Goal: Task Accomplishment & Management: Use online tool/utility

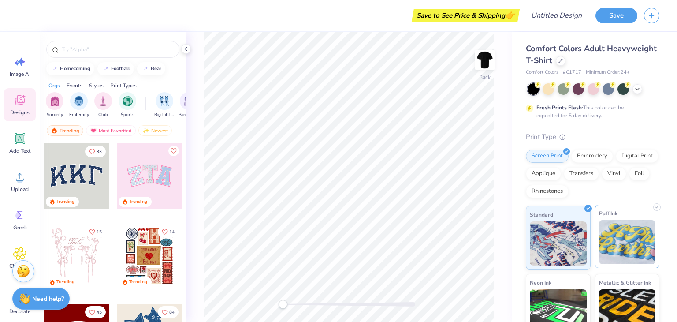
click at [614, 246] on img at bounding box center [627, 242] width 57 height 44
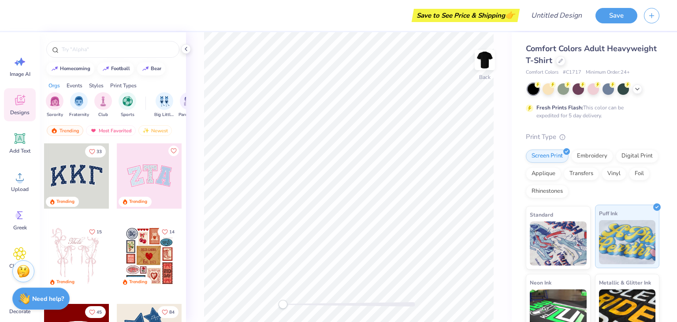
scroll to position [83, 0]
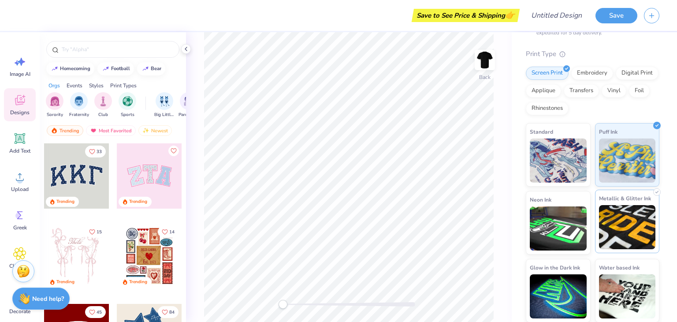
click at [613, 229] on img at bounding box center [627, 227] width 57 height 44
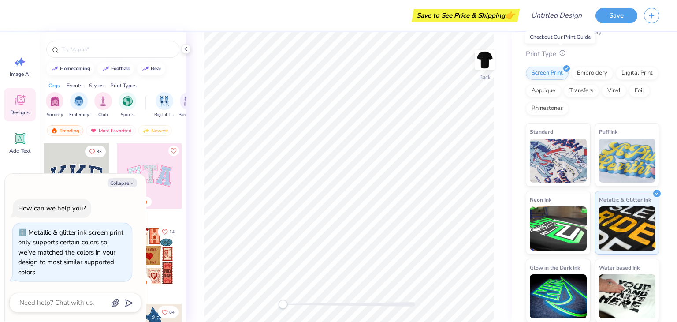
click at [560, 50] on icon at bounding box center [563, 53] width 6 height 6
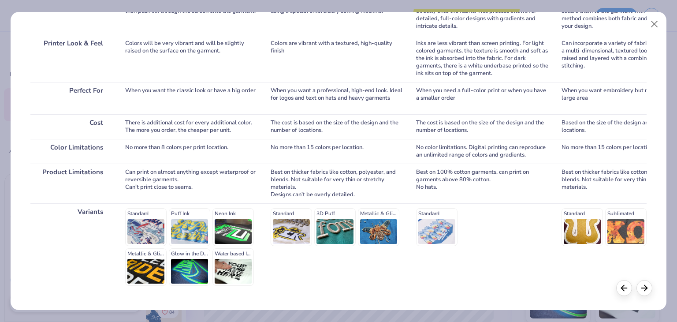
scroll to position [0, 0]
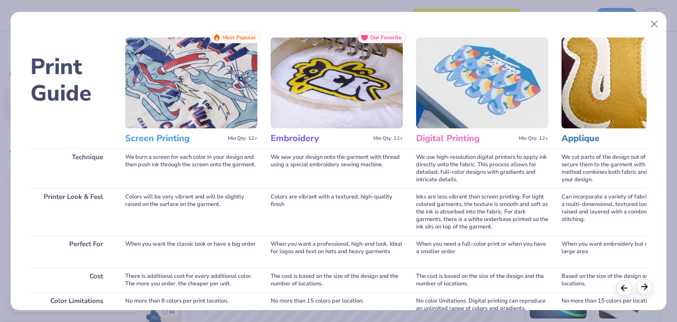
click at [646, 292] on div at bounding box center [645, 287] width 16 height 16
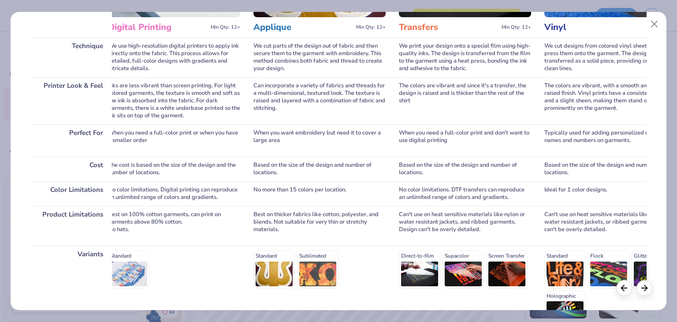
scroll to position [153, 0]
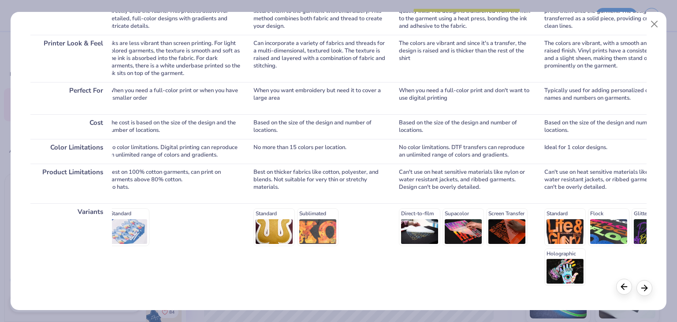
click at [623, 287] on line at bounding box center [625, 287] width 6 height 0
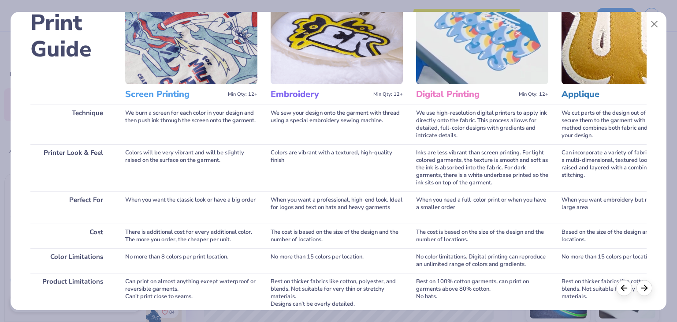
scroll to position [0, 0]
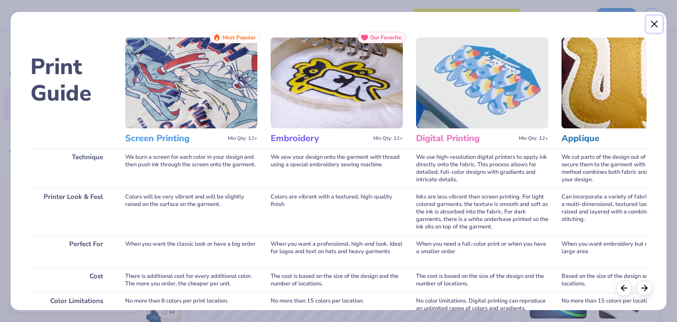
click at [655, 21] on button "Close" at bounding box center [655, 24] width 17 height 17
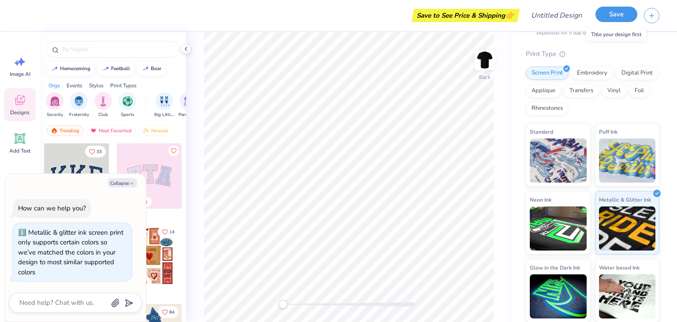
click at [612, 20] on button "Save" at bounding box center [617, 14] width 42 height 15
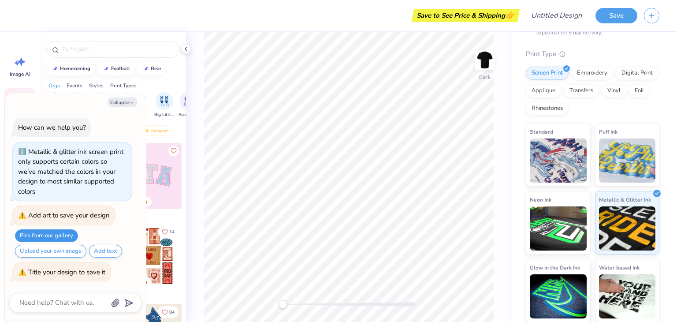
click at [58, 238] on button "Pick from our gallery" at bounding box center [46, 235] width 63 height 13
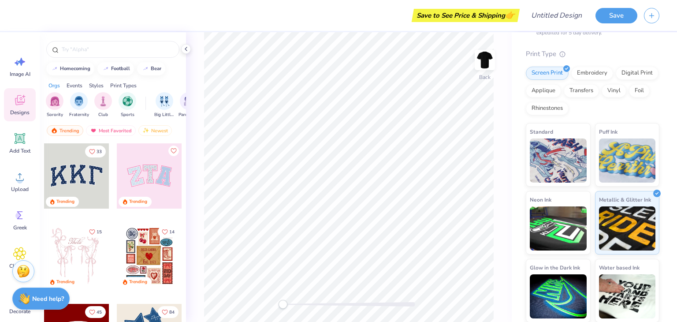
click at [72, 166] on div at bounding box center [76, 175] width 65 height 65
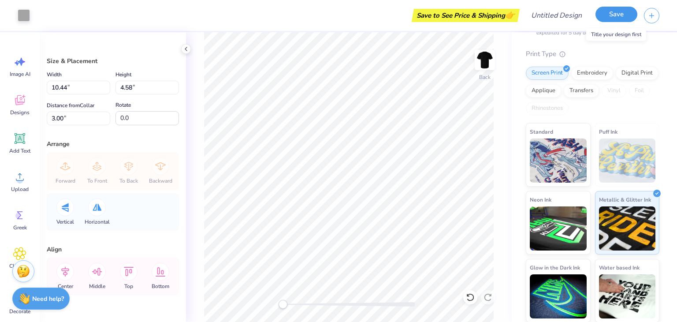
click at [603, 17] on button "Save" at bounding box center [617, 14] width 42 height 15
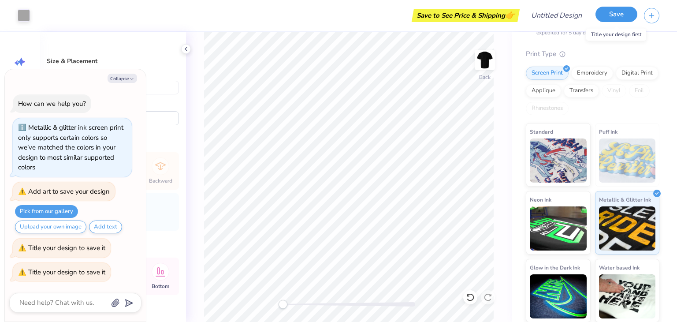
click at [613, 14] on button "Save" at bounding box center [617, 14] width 42 height 15
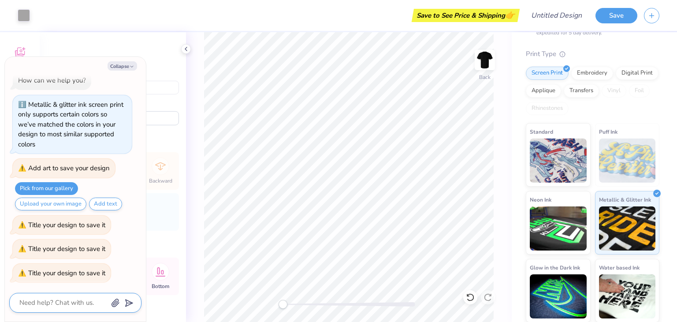
scroll to position [64, 0]
click at [58, 183] on button "Pick from our gallery" at bounding box center [46, 188] width 63 height 13
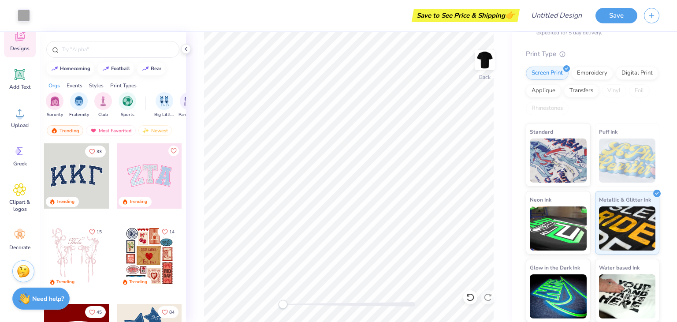
click at [87, 180] on div at bounding box center [76, 175] width 65 height 65
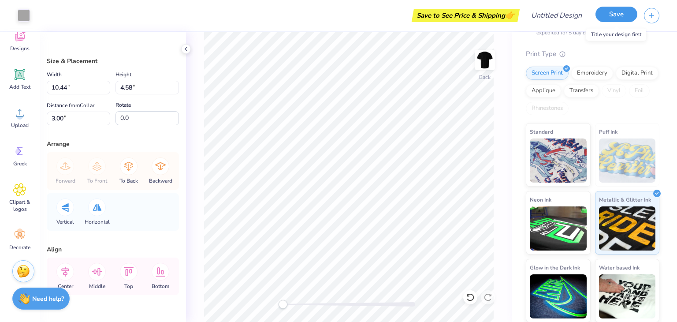
click at [620, 13] on button "Save" at bounding box center [617, 14] width 42 height 15
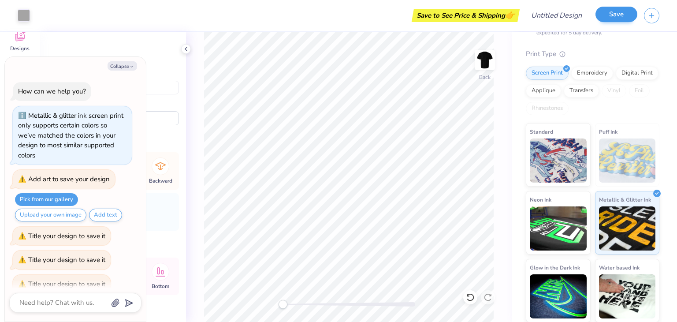
scroll to position [35, 0]
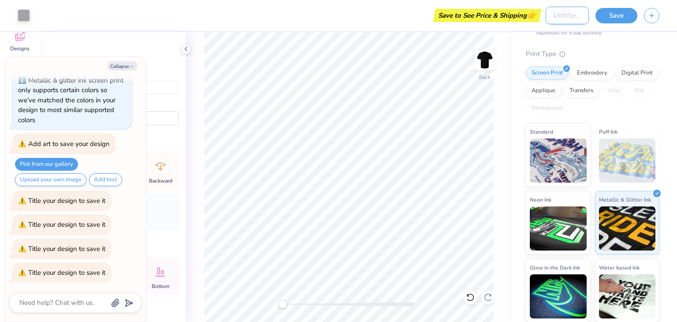
type textarea "x"
click at [554, 19] on input "Design Title" at bounding box center [567, 16] width 43 height 18
type input "t"
type textarea "x"
type input "te"
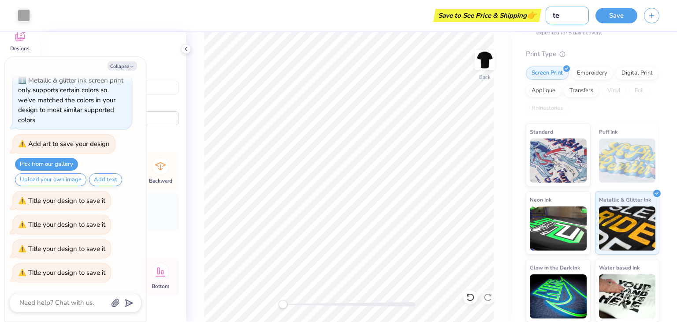
type textarea "x"
type input "tes"
type textarea "x"
type input "test"
type textarea "x"
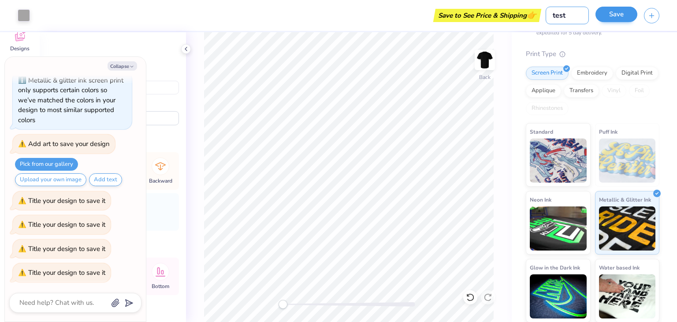
type input "test"
click at [624, 18] on button "Save" at bounding box center [617, 14] width 42 height 15
type textarea "x"
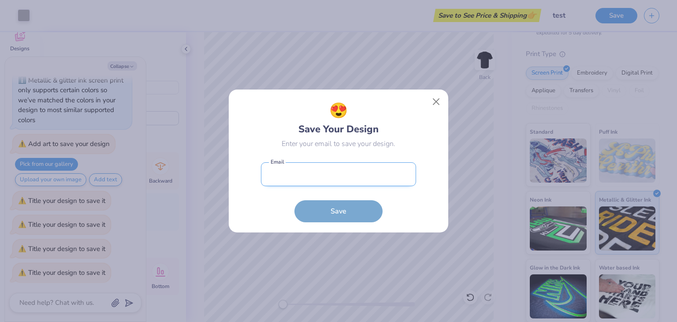
click at [333, 178] on input "email" at bounding box center [338, 174] width 155 height 24
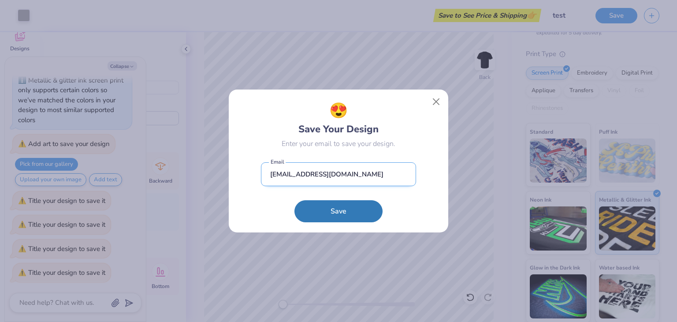
click at [346, 175] on input "[EMAIL_ADDRESS][DOMAIN_NAME]" at bounding box center [338, 174] width 155 height 24
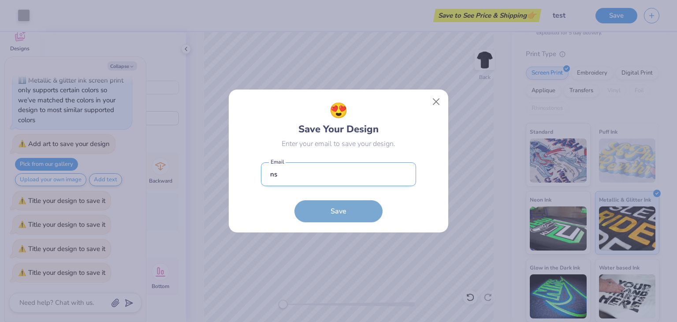
type input "n"
type input "[EMAIL_ADDRESS][DOMAIN_NAME]"
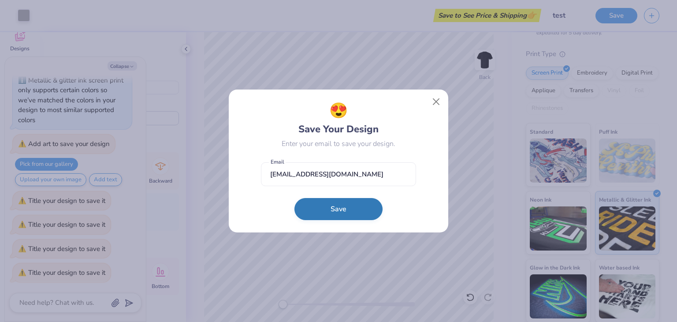
click at [342, 206] on button "Save" at bounding box center [339, 209] width 88 height 22
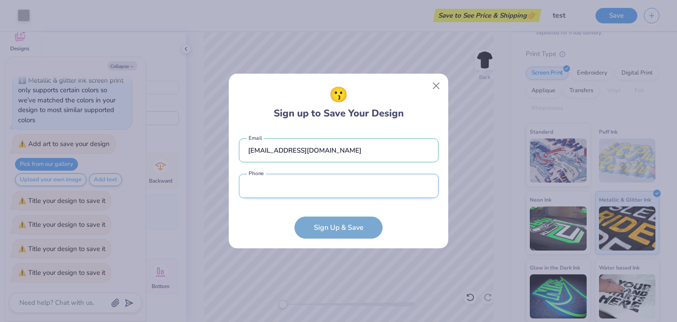
click at [329, 187] on input "tel" at bounding box center [339, 186] width 200 height 24
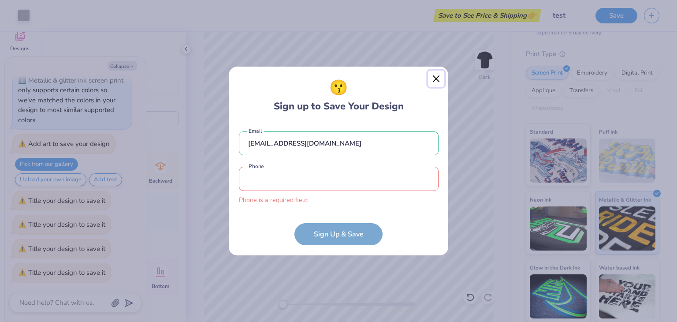
click at [435, 88] on div "😗 Sign up to Save Your Design [EMAIL_ADDRESS][DOMAIN_NAME] Email Phone is a req…" at bounding box center [338, 161] width 221 height 190
click at [435, 88] on div "😗 Sign up to Save Your Design" at bounding box center [339, 95] width 200 height 37
click at [436, 82] on button "Close" at bounding box center [436, 79] width 17 height 17
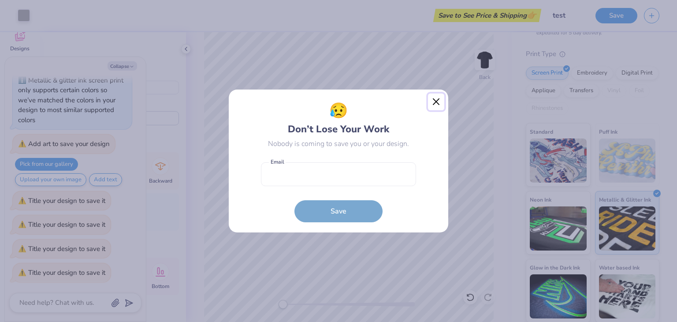
click at [439, 102] on button "Close" at bounding box center [436, 101] width 17 height 17
type textarea "x"
